Goal: Task Accomplishment & Management: Manage account settings

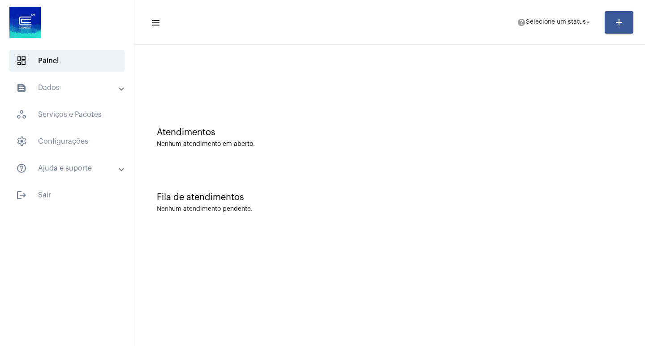
click at [543, 28] on span "help Selecione um status arrow_drop_down" at bounding box center [554, 22] width 75 height 16
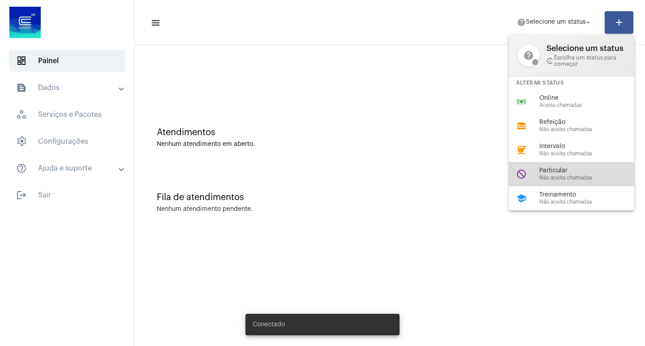
drag, startPoint x: 533, startPoint y: 169, endPoint x: 514, endPoint y: 118, distance: 54.7
click at [533, 168] on div "do_not_disturb Particular Não aceita chamadas" at bounding box center [579, 174] width 140 height 24
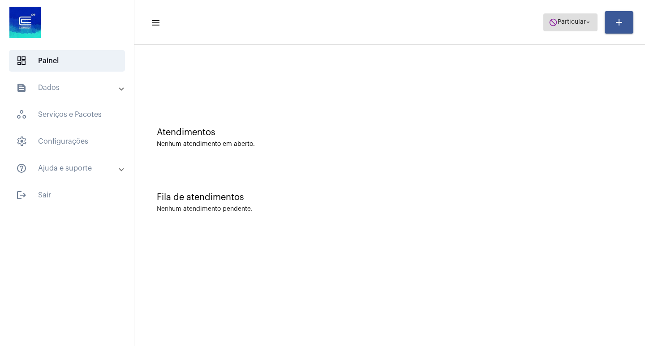
drag, startPoint x: 570, startPoint y: 22, endPoint x: 644, endPoint y: 256, distance: 245.5
click at [570, 26] on span "do_not_disturb Particular arrow_drop_down" at bounding box center [569, 22] width 43 height 16
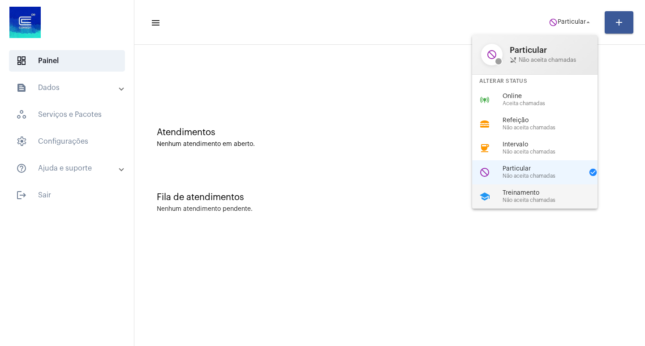
click at [522, 204] on div "school Treinamento Não aceita chamadas" at bounding box center [542, 196] width 140 height 24
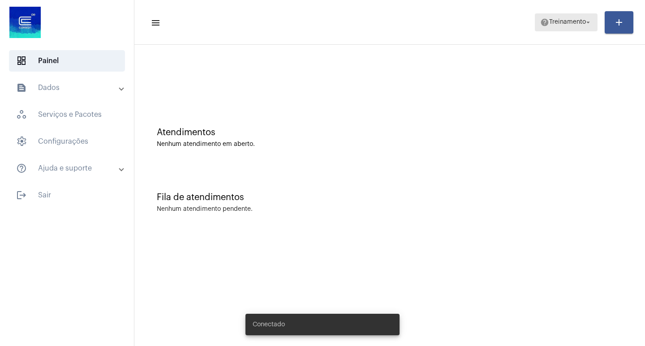
click at [569, 29] on span "help Treinamento arrow_drop_down" at bounding box center [566, 22] width 52 height 16
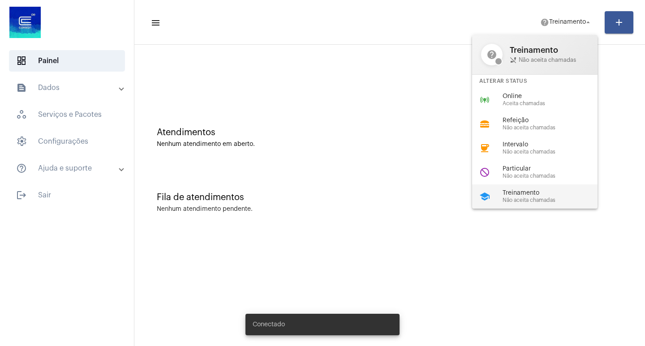
click at [539, 203] on span "Não aceita chamadas" at bounding box center [553, 200] width 102 height 6
